Goal: Transaction & Acquisition: Purchase product/service

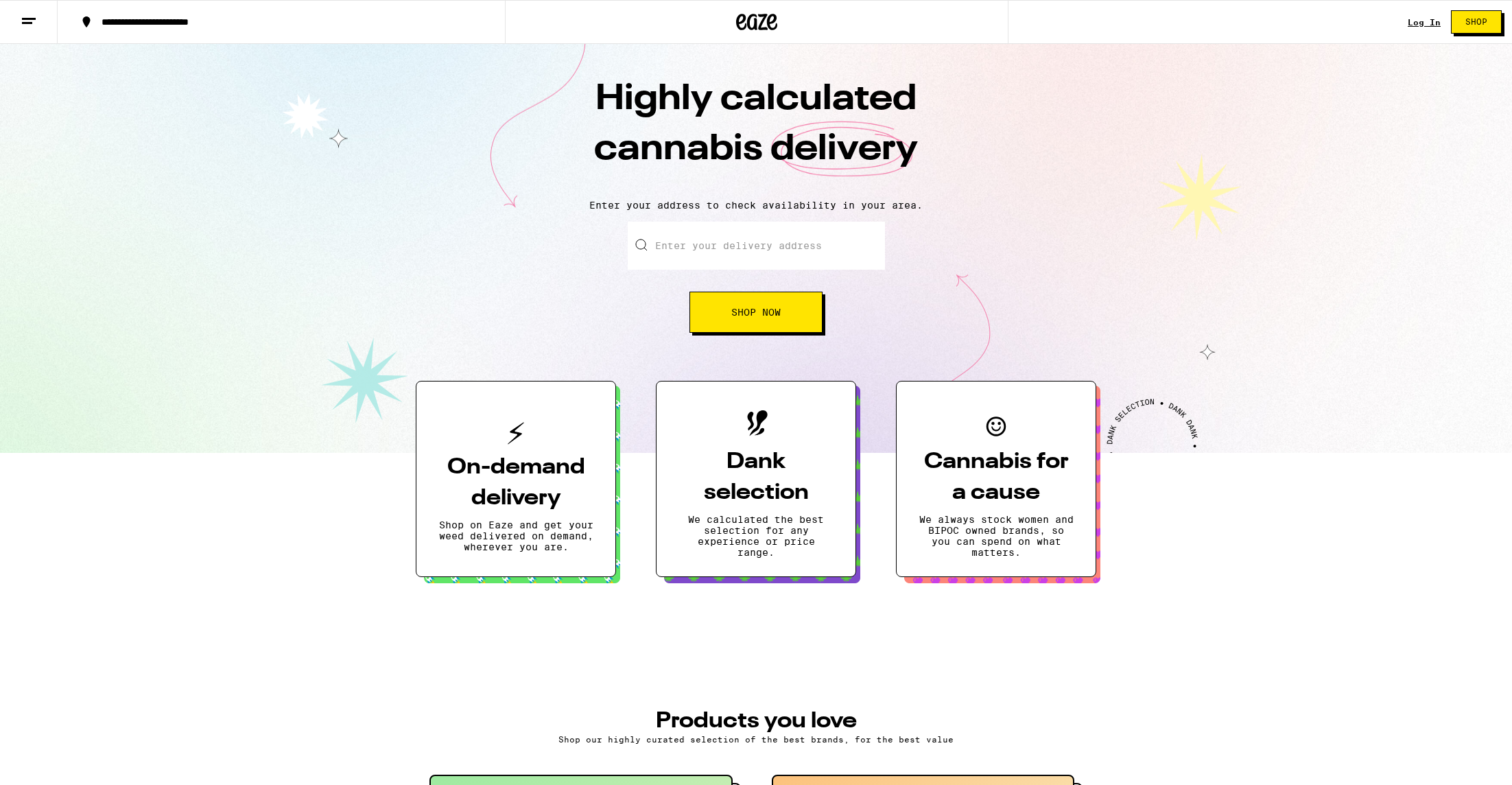
click at [1431, 22] on link "Log In" at bounding box center [1424, 22] width 33 height 9
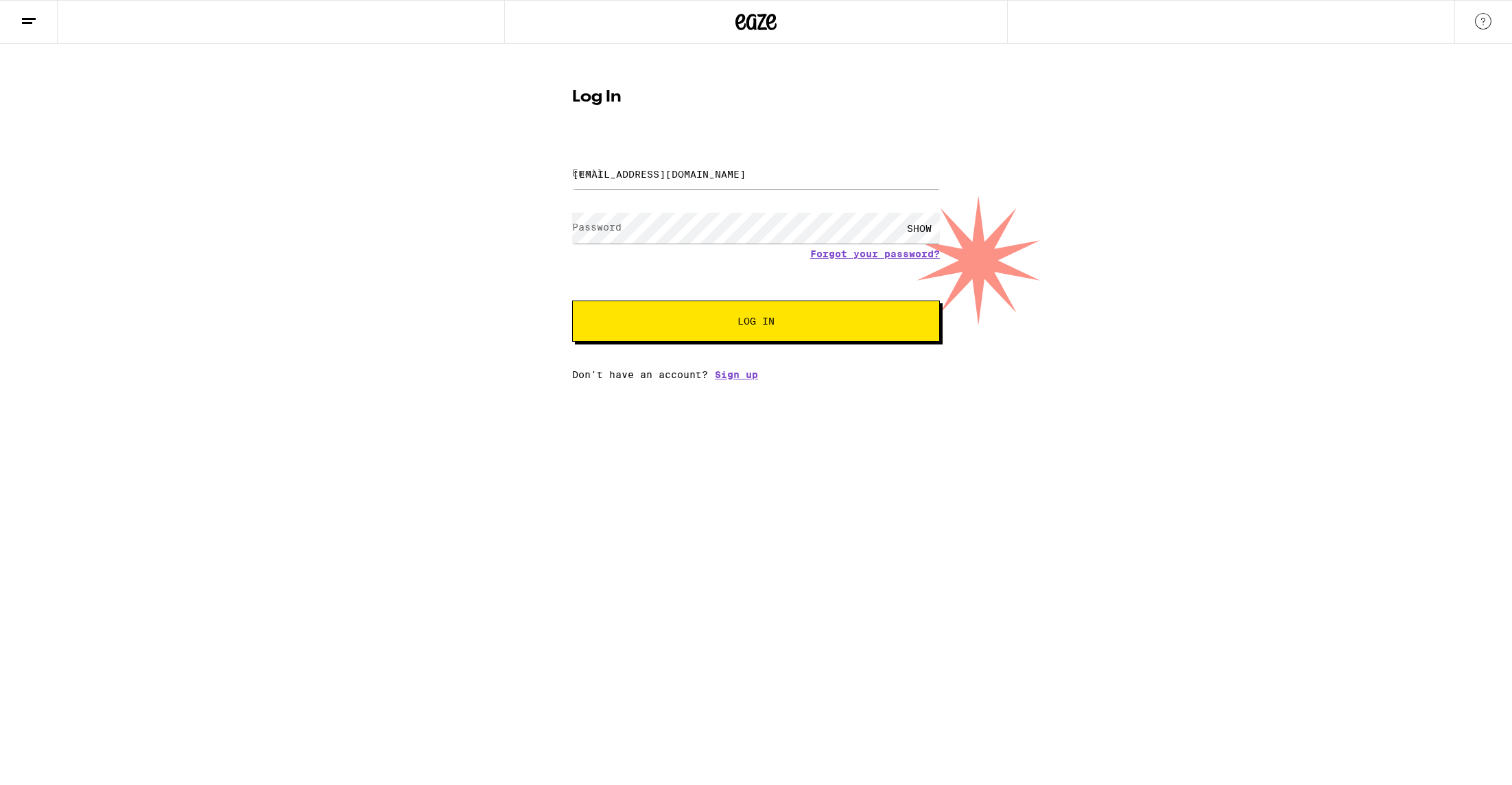
type input "[EMAIL_ADDRESS][DOMAIN_NAME]"
click at [756, 322] on button "Log In" at bounding box center [756, 321] width 368 height 41
